Goal: Communication & Community: Answer question/provide support

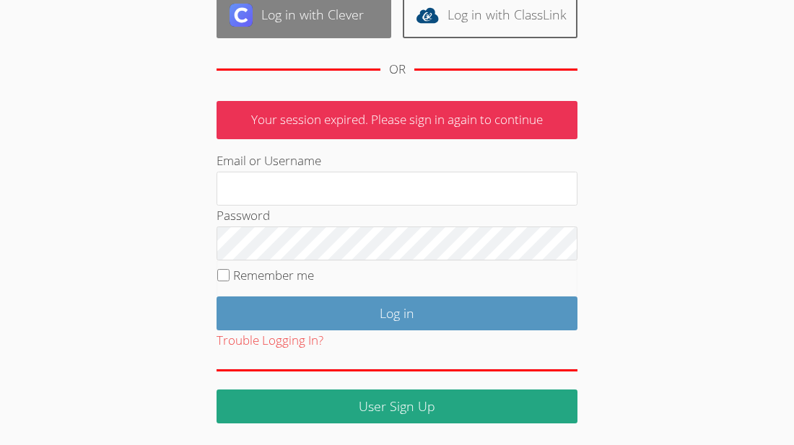
scroll to position [175, 0]
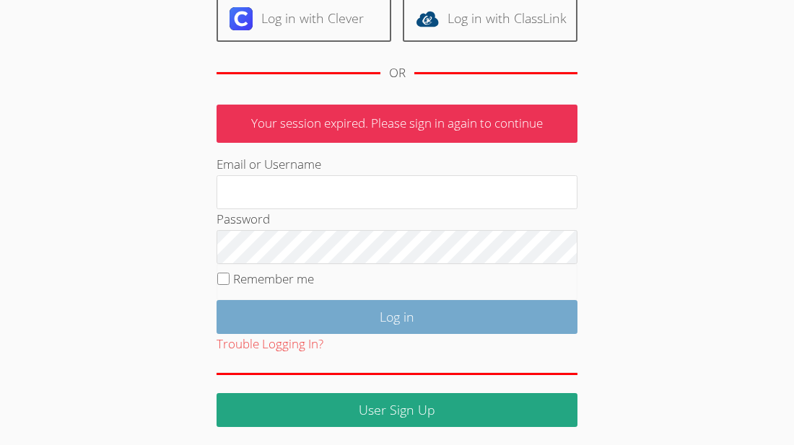
type input "paulino"
click at [344, 313] on input "Log in" at bounding box center [396, 317] width 361 height 34
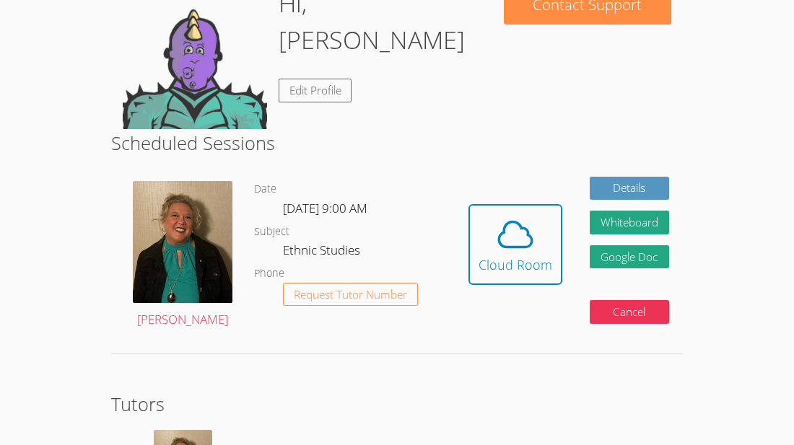
scroll to position [152, 0]
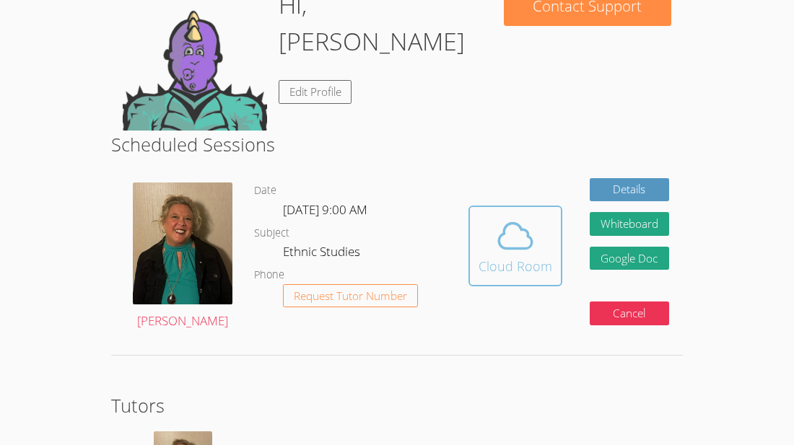
click at [495, 251] on icon at bounding box center [515, 236] width 40 height 40
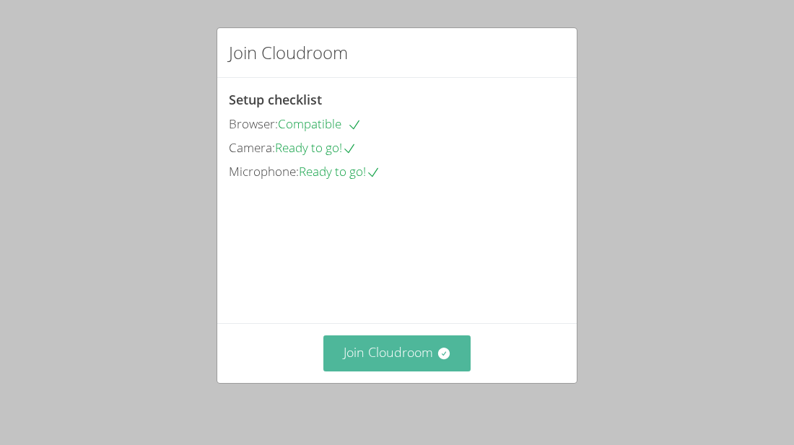
click at [411, 349] on button "Join Cloudroom" at bounding box center [397, 353] width 148 height 35
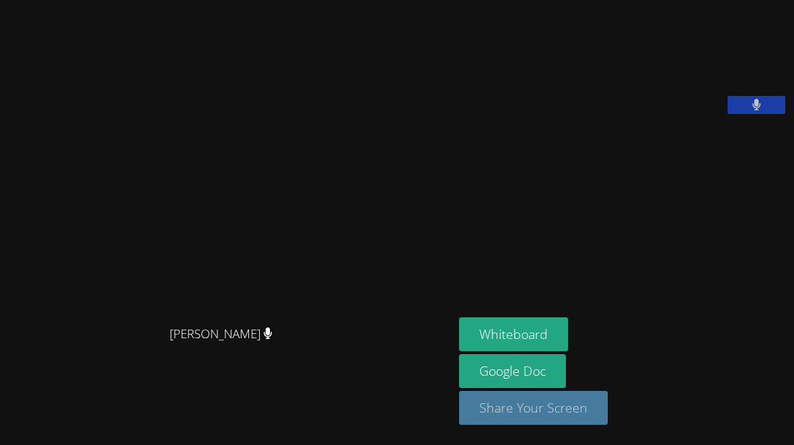
click at [510, 403] on button "Share Your Screen" at bounding box center [533, 408] width 149 height 34
click at [561, 410] on button "Share Your Screen" at bounding box center [533, 408] width 149 height 34
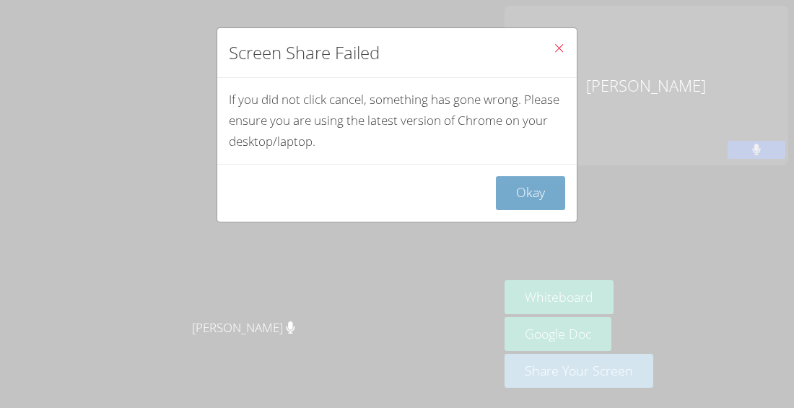
click at [527, 193] on button "Okay" at bounding box center [530, 193] width 69 height 34
click at [522, 202] on button "Okay" at bounding box center [530, 193] width 69 height 34
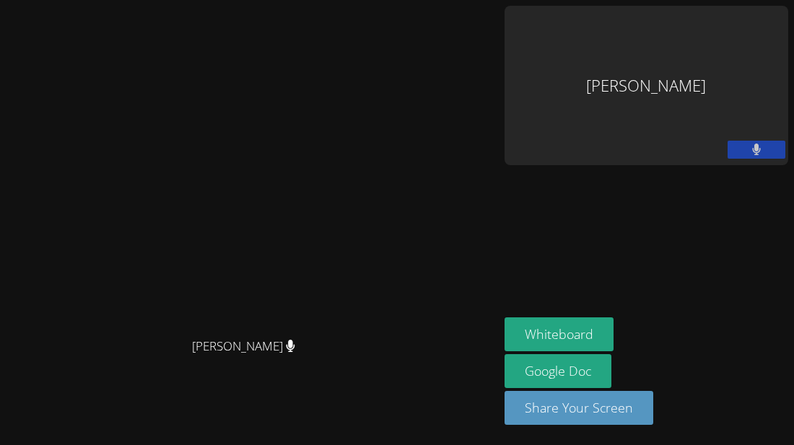
click at [687, 54] on div "Jeremiah Paulino-Grant" at bounding box center [646, 85] width 284 height 159
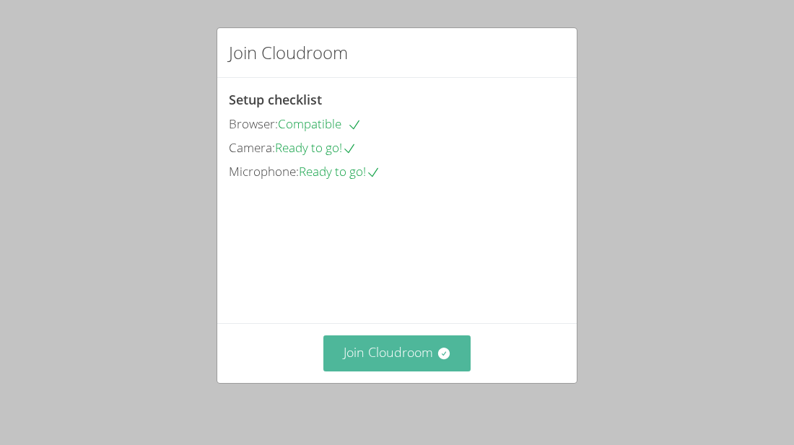
click at [377, 355] on button "Join Cloudroom" at bounding box center [397, 353] width 148 height 35
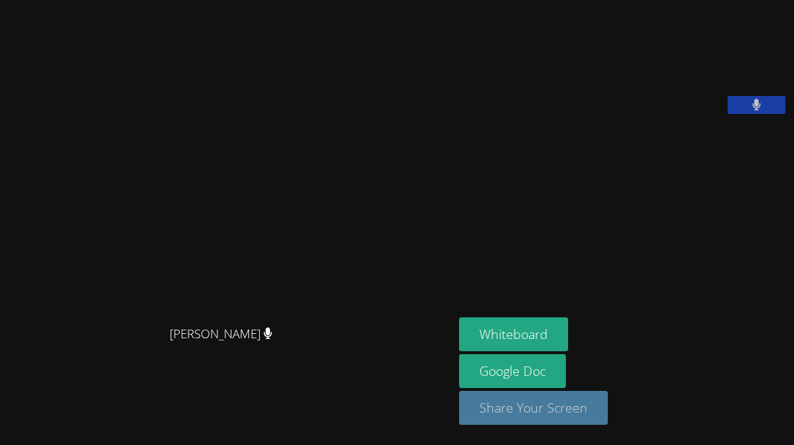
click at [519, 410] on button "Share Your Screen" at bounding box center [533, 408] width 149 height 34
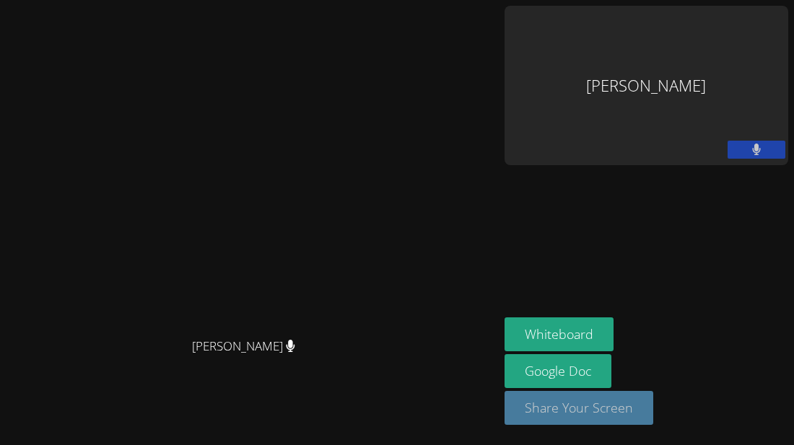
click at [653, 408] on button "Share Your Screen" at bounding box center [578, 408] width 149 height 34
